Goal: Book appointment/travel/reservation

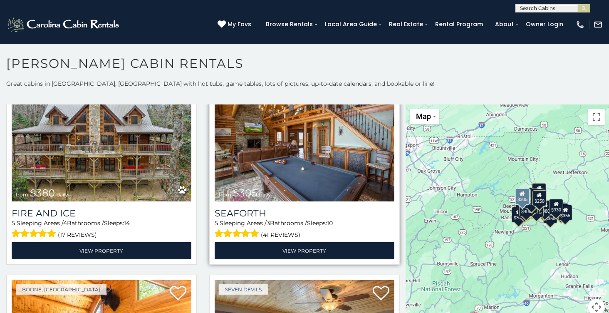
scroll to position [1942, 0]
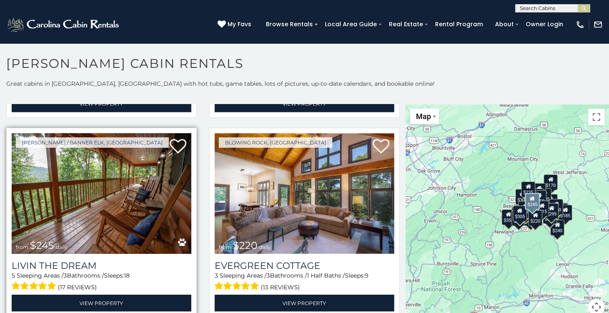
scroll to position [4981, 0]
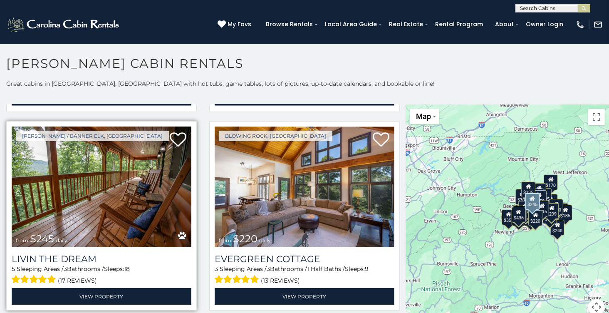
click at [97, 149] on img at bounding box center [102, 187] width 180 height 120
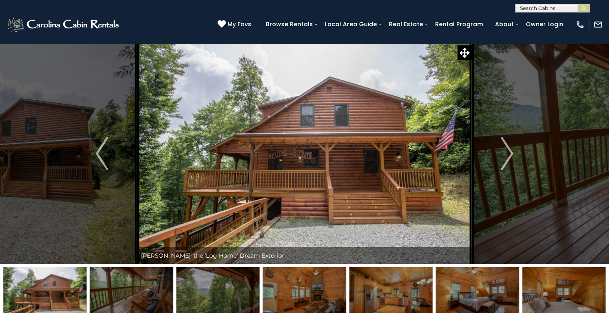
click at [307, 185] on img at bounding box center [304, 153] width 335 height 221
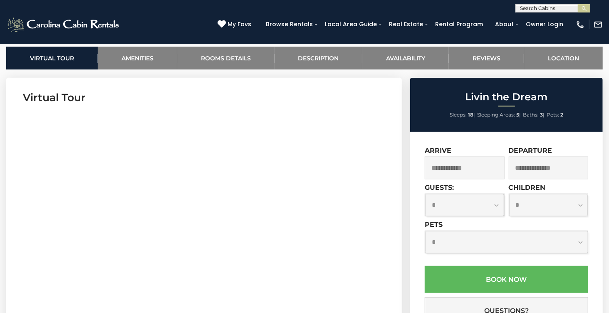
scroll to position [388, 0]
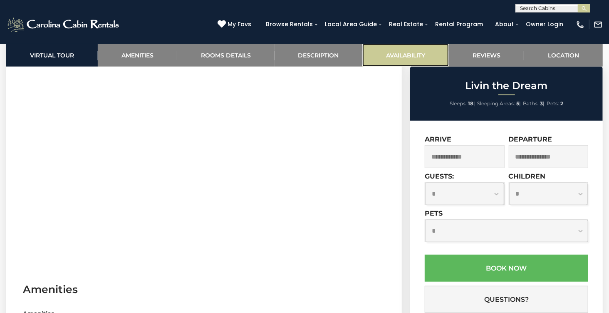
click at [421, 50] on link "Availability" at bounding box center [405, 55] width 87 height 23
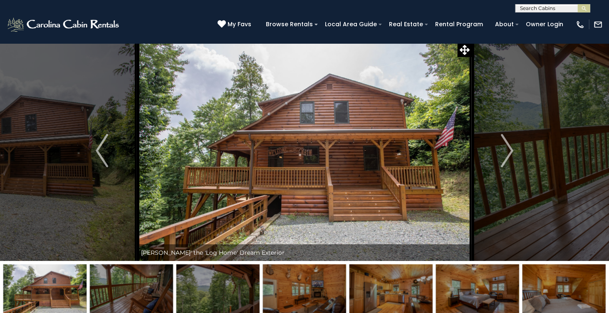
scroll to position [0, 0]
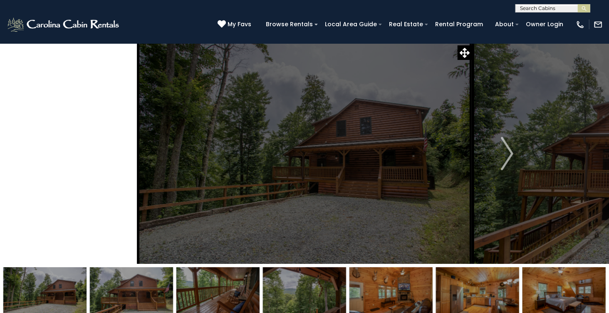
drag, startPoint x: 253, startPoint y: 178, endPoint x: 629, endPoint y: 251, distance: 382.9
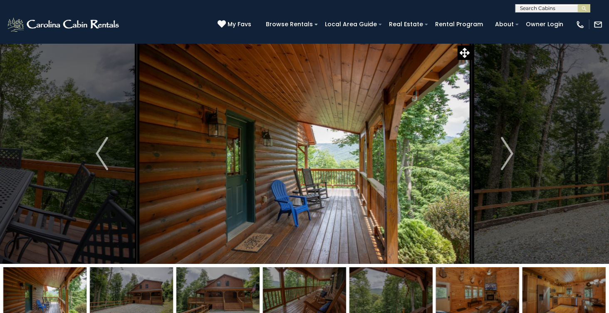
drag, startPoint x: 227, startPoint y: 161, endPoint x: 629, endPoint y: 233, distance: 408.4
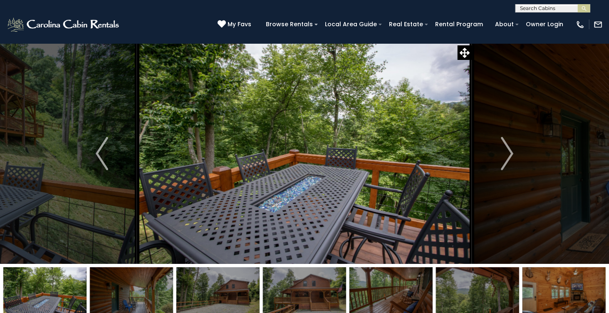
drag, startPoint x: 371, startPoint y: 157, endPoint x: 629, endPoint y: 195, distance: 260.8
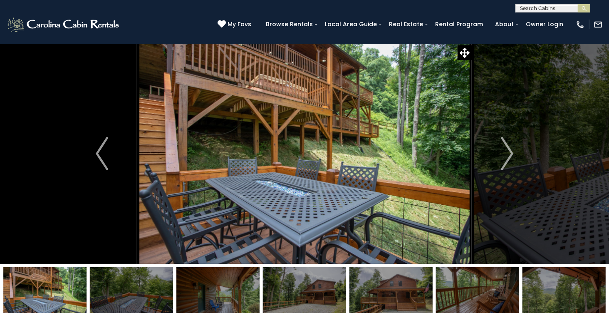
drag, startPoint x: 364, startPoint y: 178, endPoint x: 629, endPoint y: 197, distance: 265.8
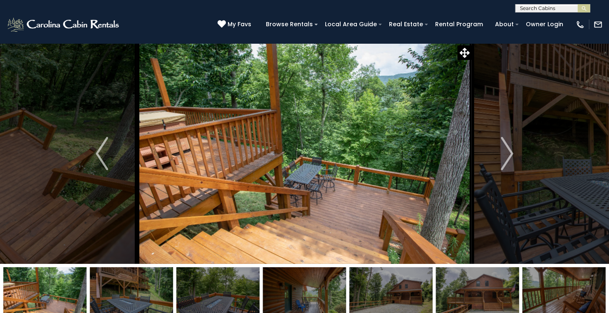
drag, startPoint x: 253, startPoint y: 168, endPoint x: 629, endPoint y: 207, distance: 378.6
